Goal: Communication & Community: Answer question/provide support

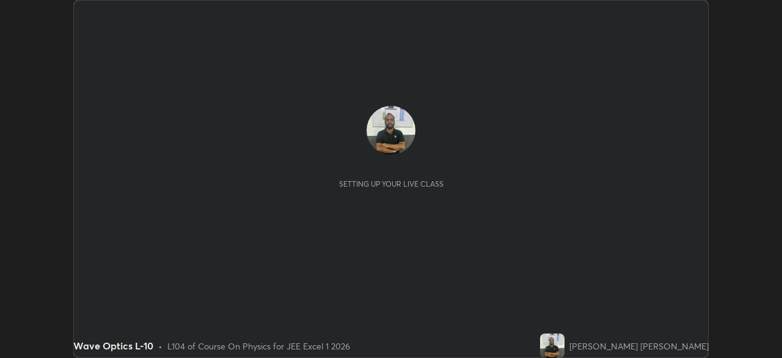
scroll to position [358, 782]
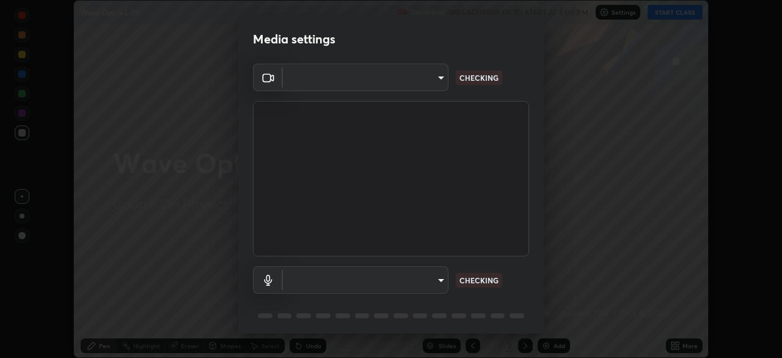
type input "ef407f58ae65e10c1af5a040b6eccf178273e27ca296938399710cc3d85b5032"
type input "5a1f14acecb245962b3e6839b586ca798175aa1dabeb7b35b91f029c14d1209b"
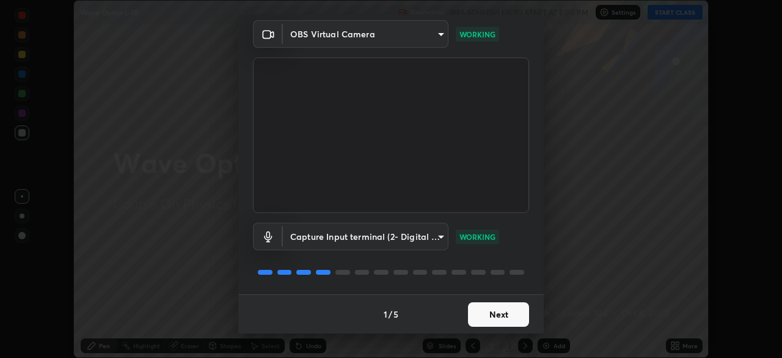
click at [502, 311] on button "Next" at bounding box center [498, 314] width 61 height 24
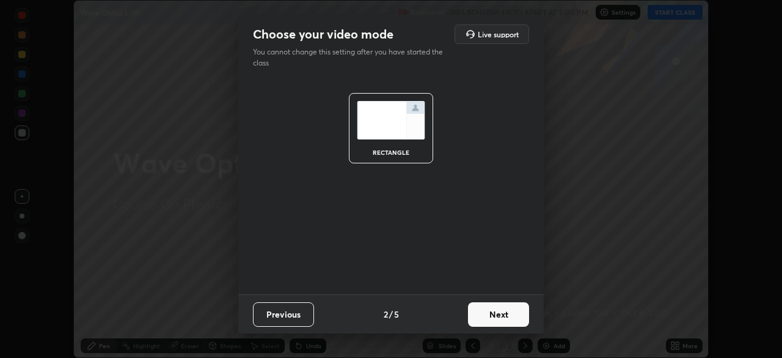
click at [503, 314] on button "Next" at bounding box center [498, 314] width 61 height 24
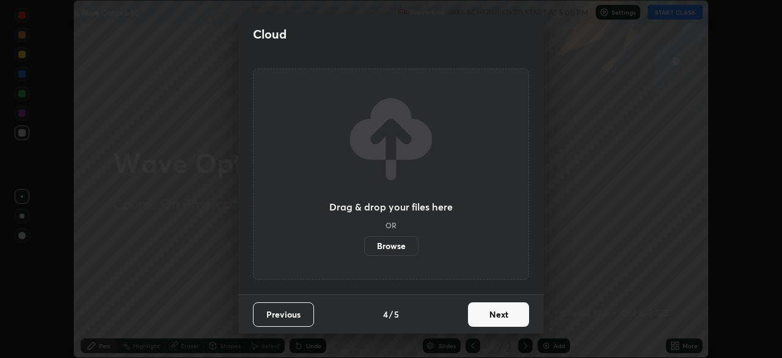
click at [504, 315] on button "Next" at bounding box center [498, 314] width 61 height 24
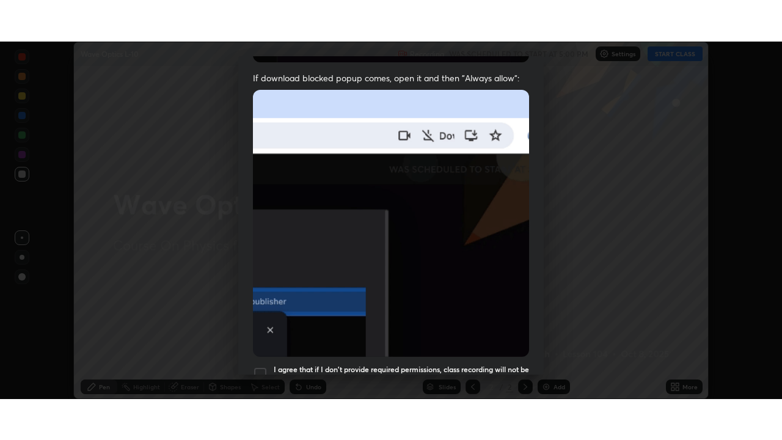
scroll to position [293, 0]
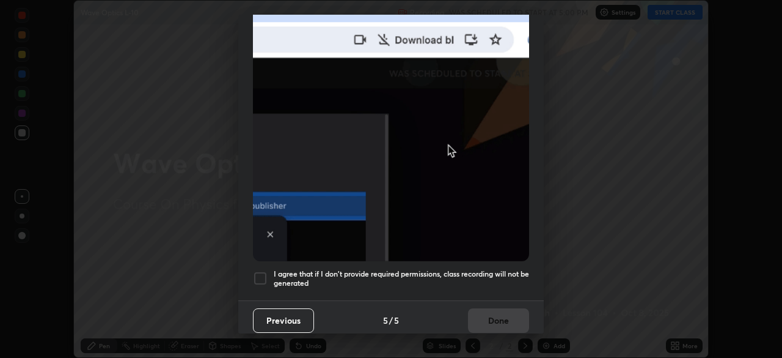
click at [261, 273] on div at bounding box center [260, 278] width 15 height 15
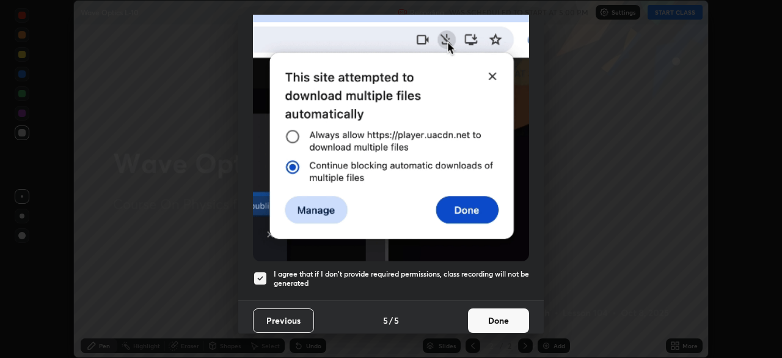
click at [493, 310] on button "Done" at bounding box center [498, 320] width 61 height 24
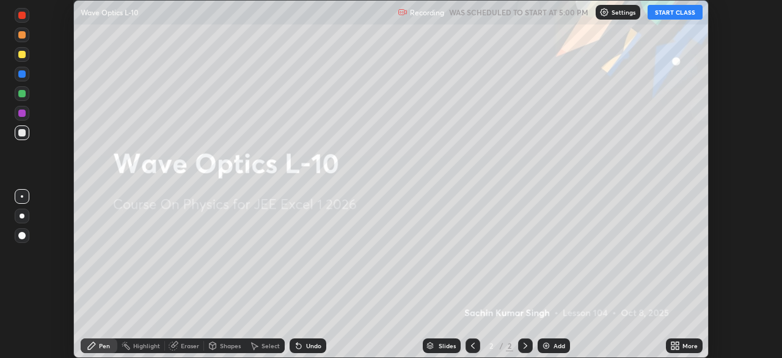
click at [677, 347] on icon at bounding box center [677, 347] width 3 height 3
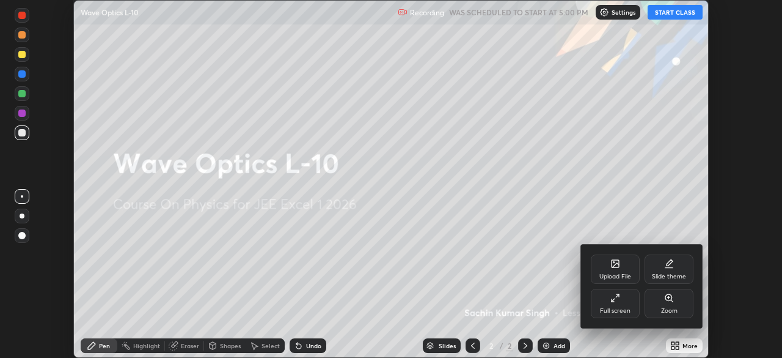
click at [622, 303] on div "Full screen" at bounding box center [615, 303] width 49 height 29
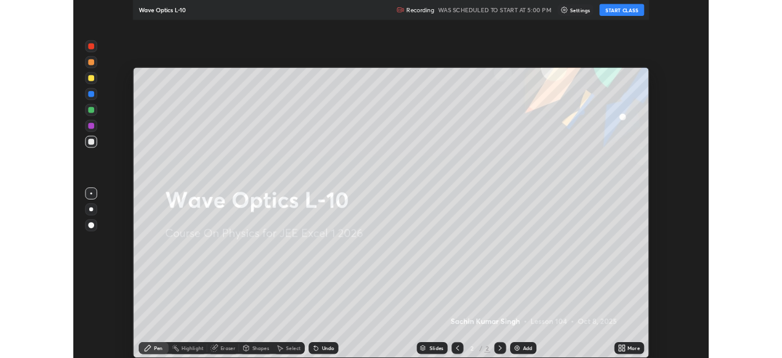
scroll to position [440, 782]
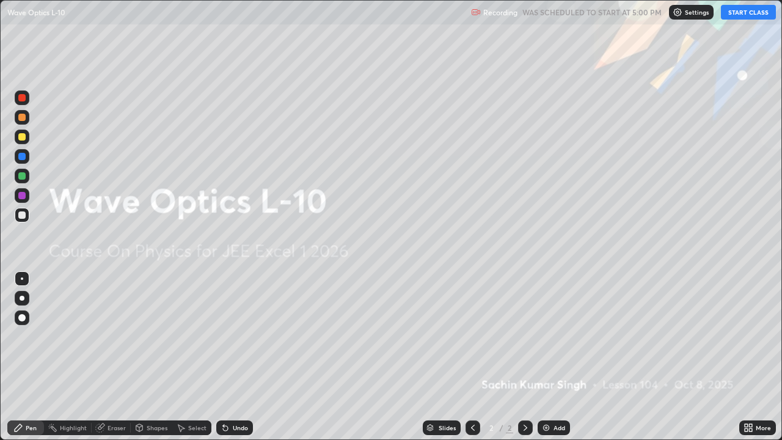
click at [749, 13] on button "START CLASS" at bounding box center [748, 12] width 55 height 15
click at [545, 357] on img at bounding box center [547, 428] width 10 height 10
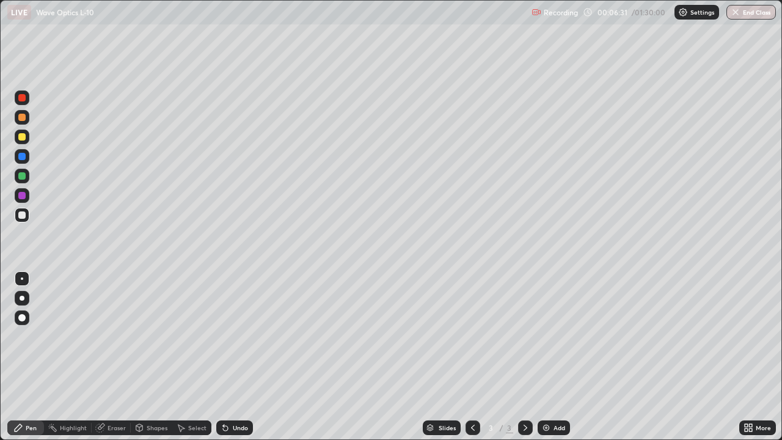
click at [111, 357] on div "Eraser" at bounding box center [117, 428] width 18 height 6
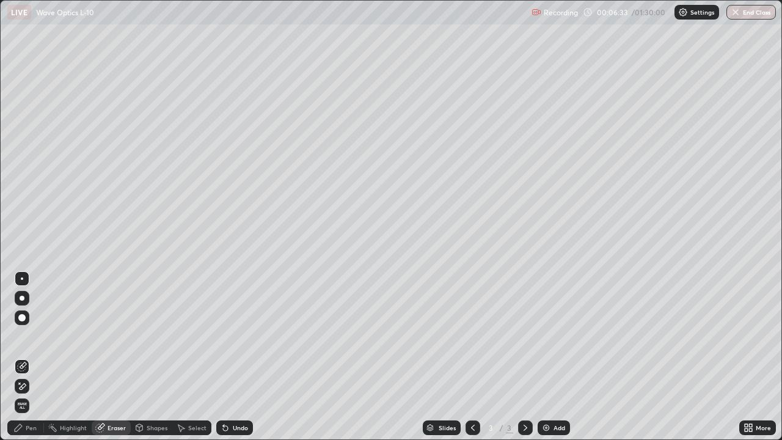
click at [28, 357] on div "Pen" at bounding box center [31, 428] width 11 height 6
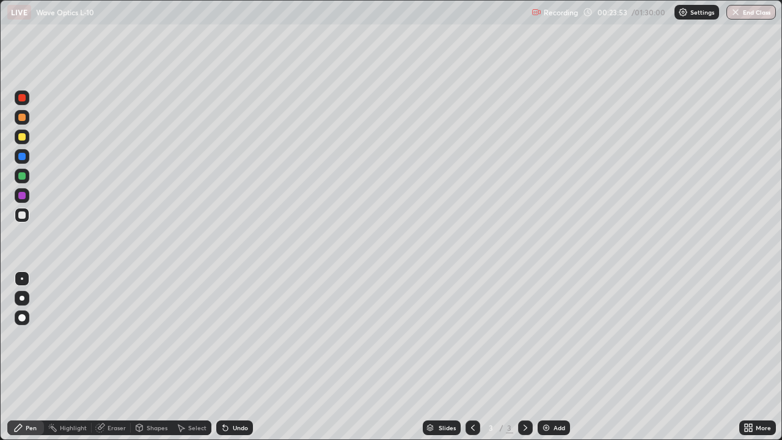
click at [118, 357] on div "Eraser" at bounding box center [117, 428] width 18 height 6
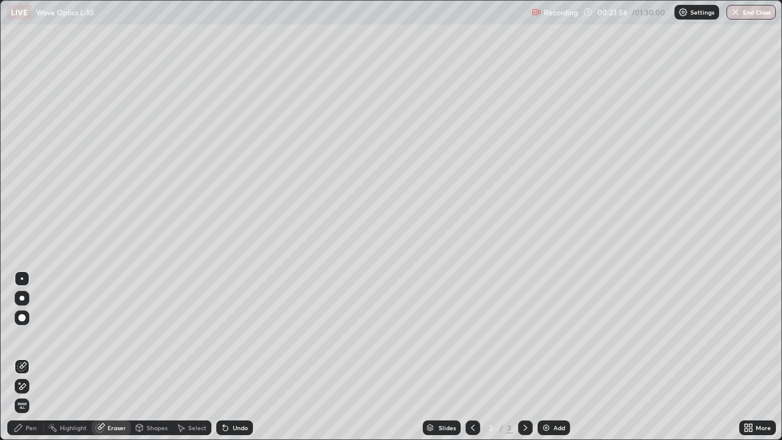
click at [27, 357] on div "Pen" at bounding box center [31, 428] width 11 height 6
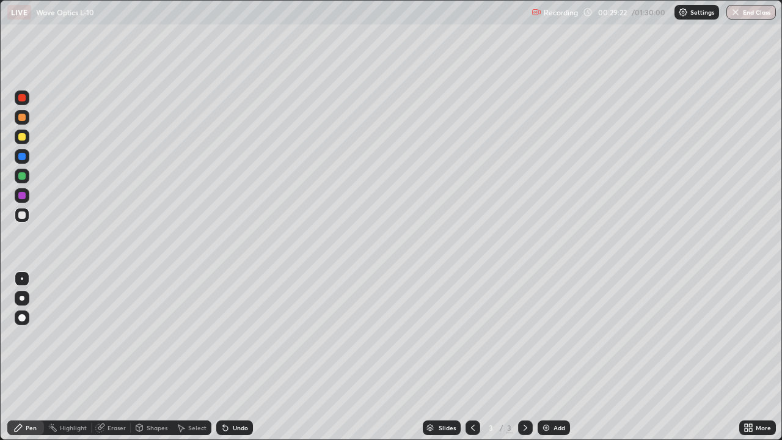
click at [117, 357] on div "Eraser" at bounding box center [117, 428] width 18 height 6
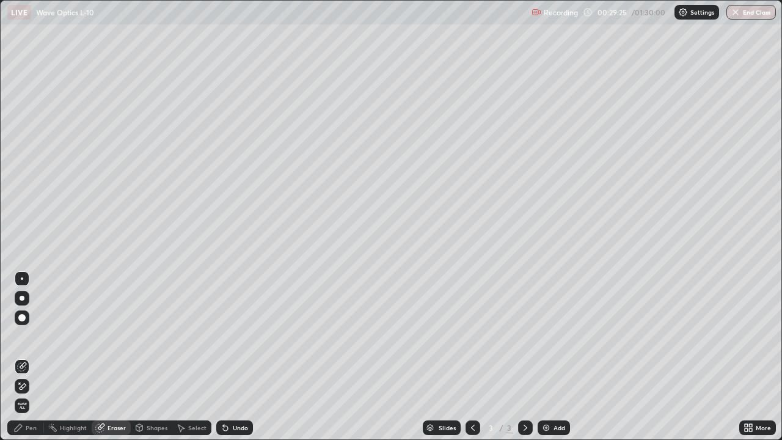
click at [38, 357] on div "Pen" at bounding box center [25, 428] width 37 height 15
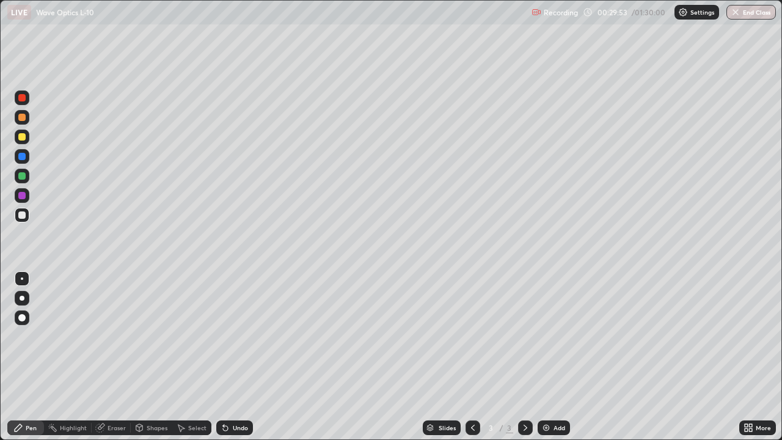
click at [391, 357] on div "Slides 3 / 3 Add" at bounding box center [496, 428] width 487 height 24
click at [543, 357] on img at bounding box center [547, 428] width 10 height 10
click at [124, 357] on div "Eraser" at bounding box center [117, 428] width 18 height 6
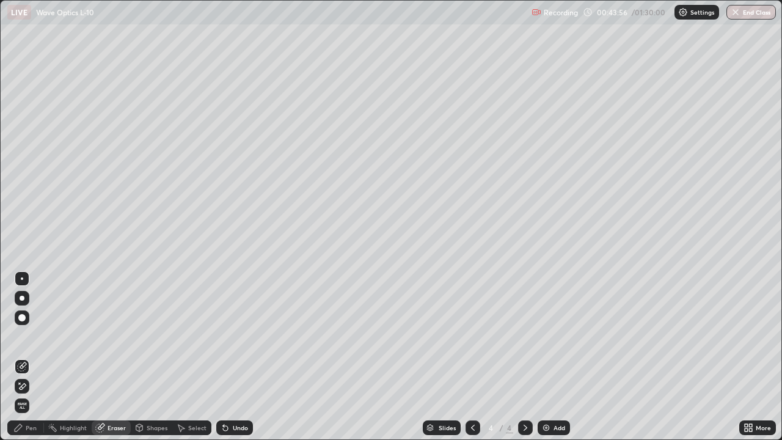
click at [35, 357] on div "Pen" at bounding box center [31, 428] width 11 height 6
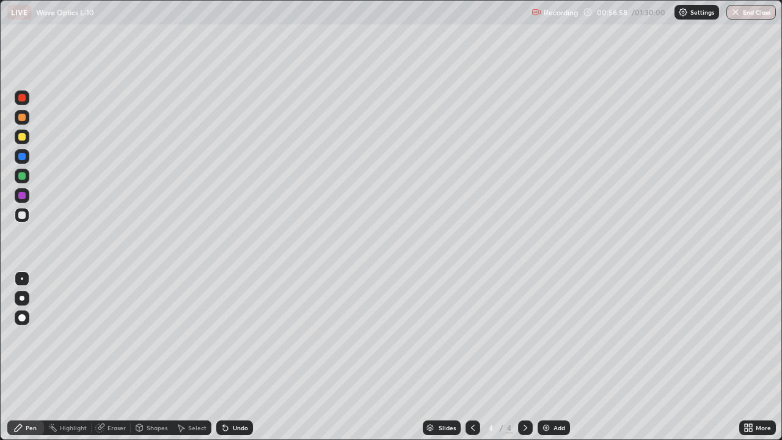
click at [544, 357] on img at bounding box center [547, 428] width 10 height 10
click at [121, 357] on div "Eraser" at bounding box center [117, 428] width 18 height 6
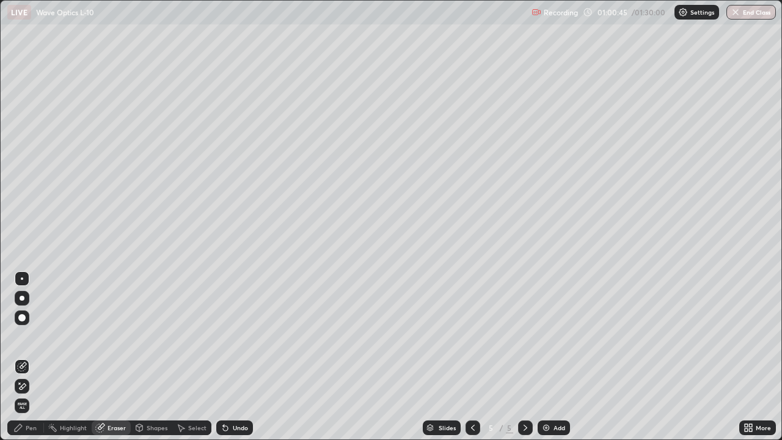
click at [34, 357] on div "Pen" at bounding box center [31, 428] width 11 height 6
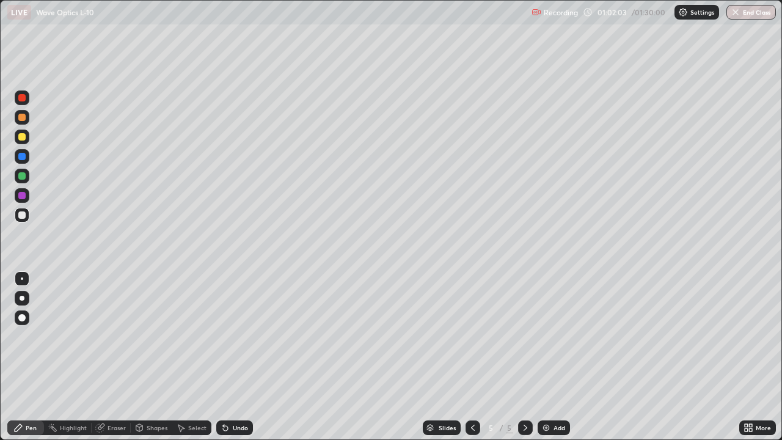
click at [114, 357] on div "Eraser" at bounding box center [117, 428] width 18 height 6
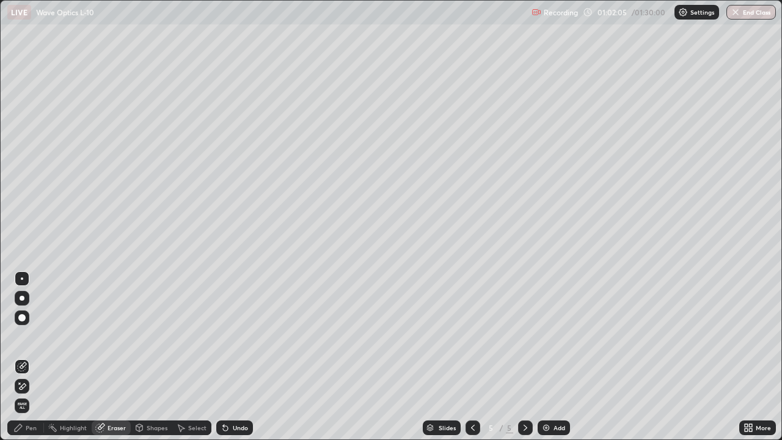
click at [33, 357] on div "Pen" at bounding box center [31, 428] width 11 height 6
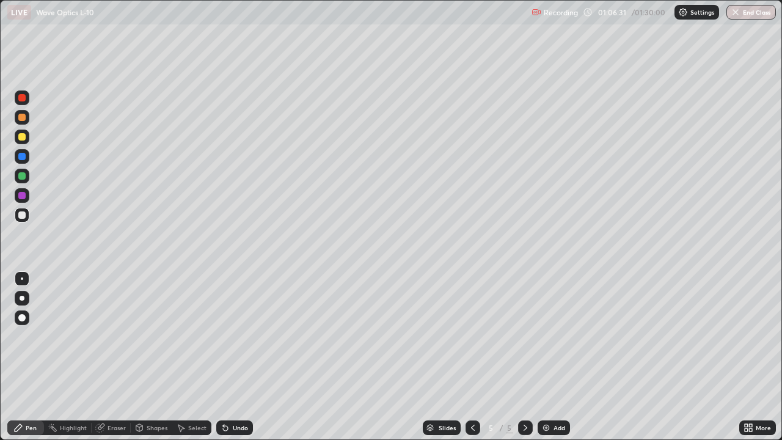
click at [112, 357] on div "Eraser" at bounding box center [117, 428] width 18 height 6
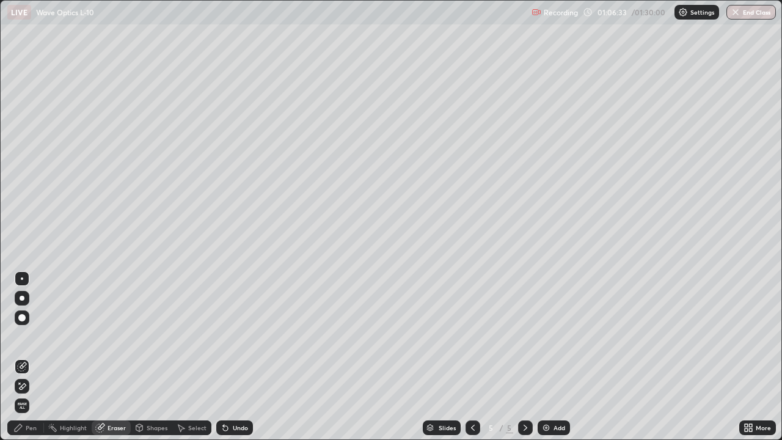
click at [29, 357] on div "Pen" at bounding box center [25, 428] width 37 height 15
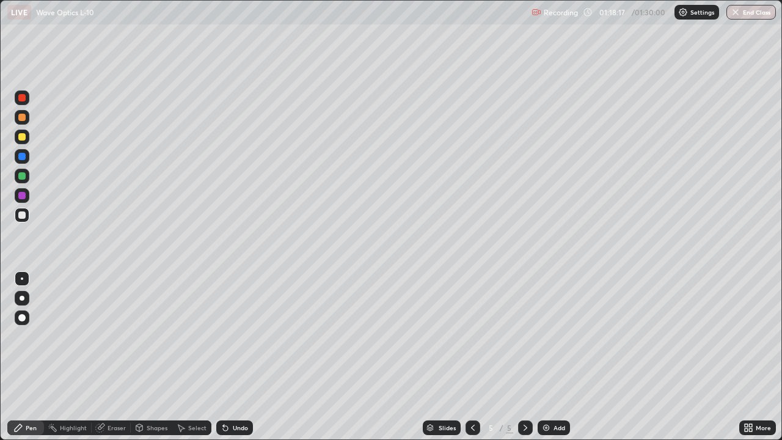
click at [744, 14] on button "End Class" at bounding box center [752, 12] width 50 height 15
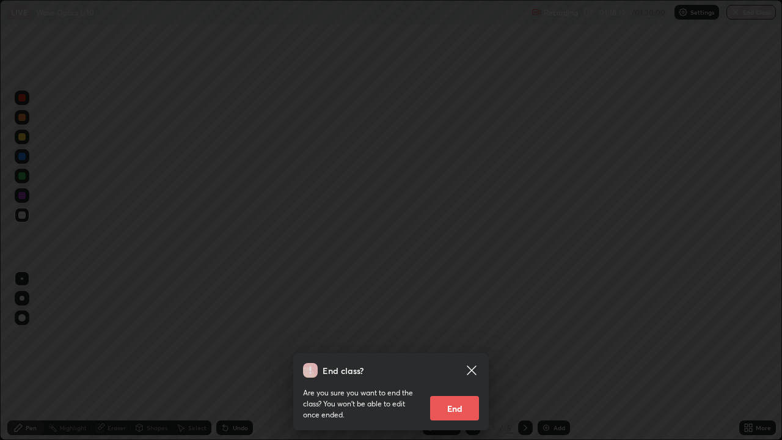
click at [460, 357] on button "End" at bounding box center [454, 408] width 49 height 24
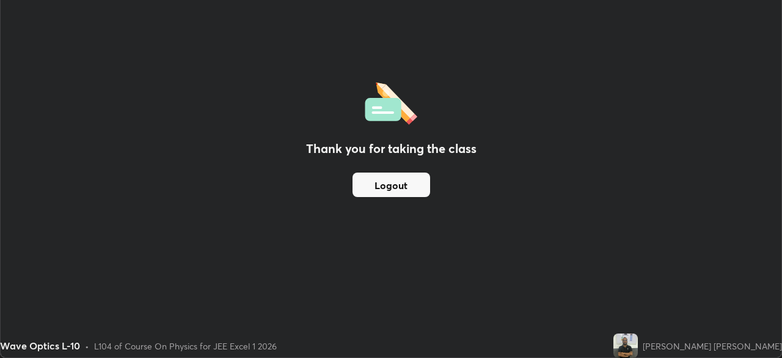
scroll to position [60767, 60343]
